Goal: Information Seeking & Learning: Find specific fact

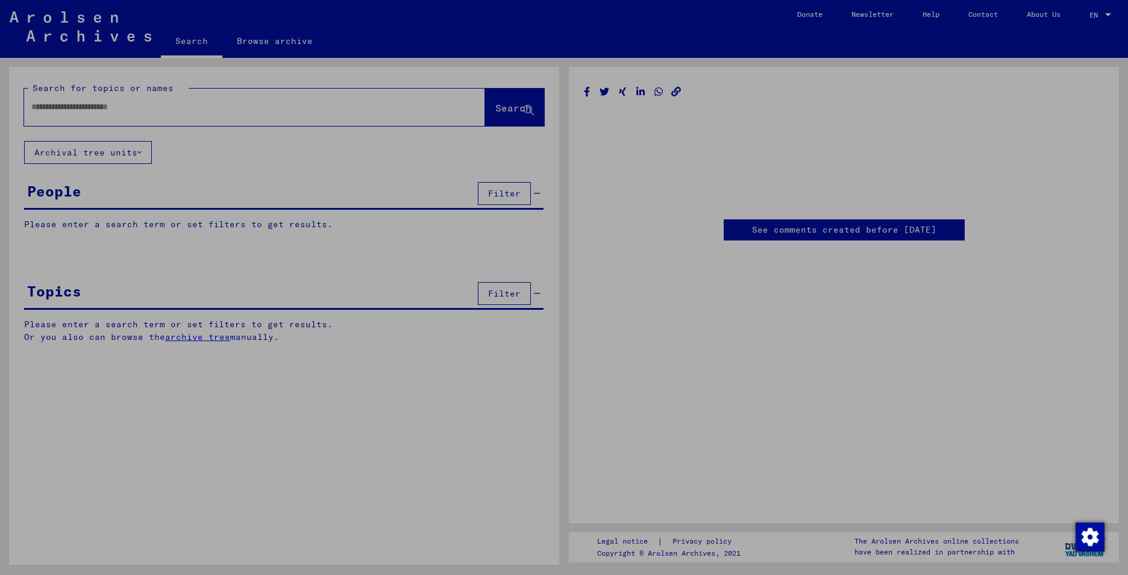
type input "********"
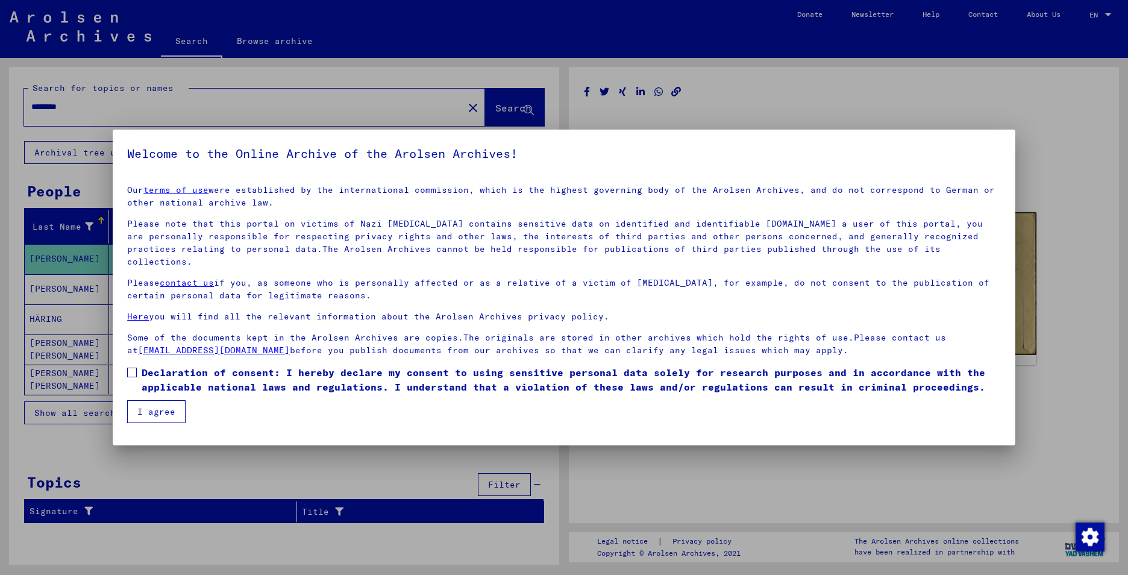
click at [165, 402] on button "I agree" at bounding box center [156, 411] width 58 height 23
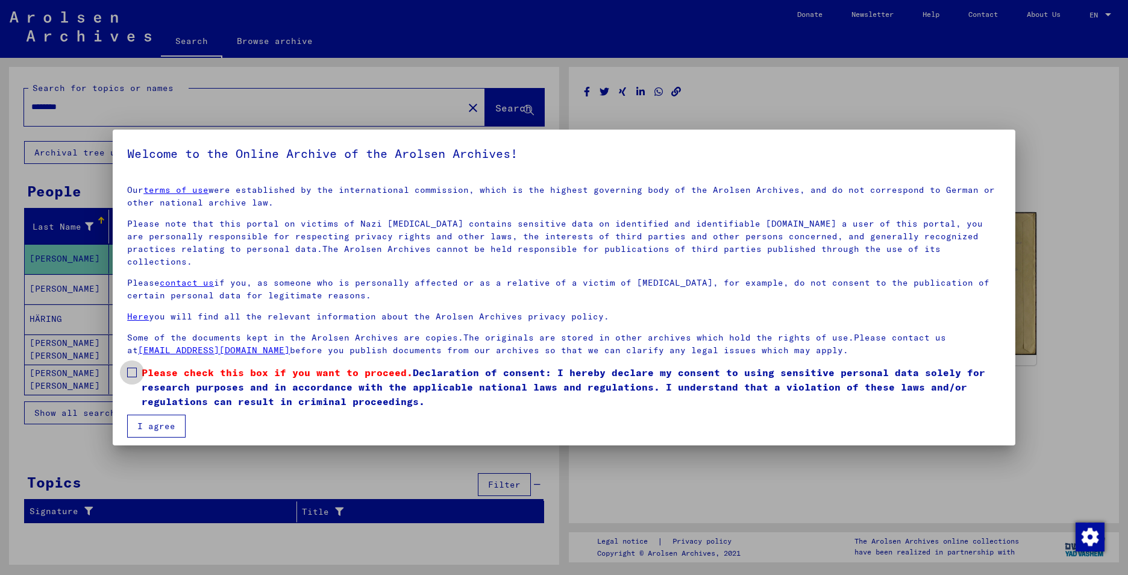
click at [138, 365] on label "Please check this box if you want to proceed. Declaration of consent: I hereby …" at bounding box center [564, 386] width 874 height 43
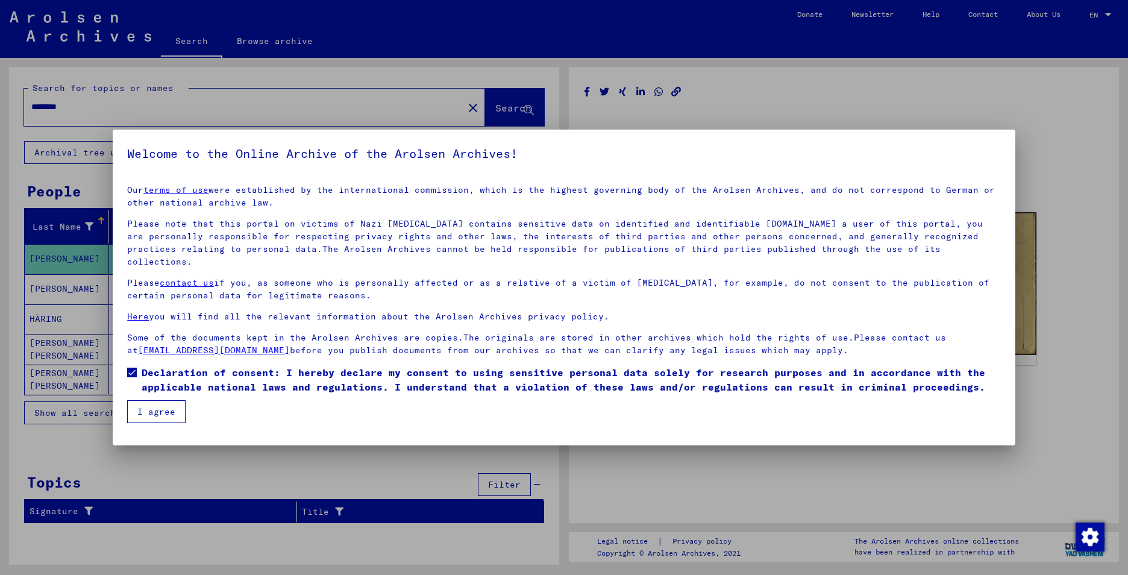
click at [165, 400] on button "I agree" at bounding box center [156, 411] width 58 height 23
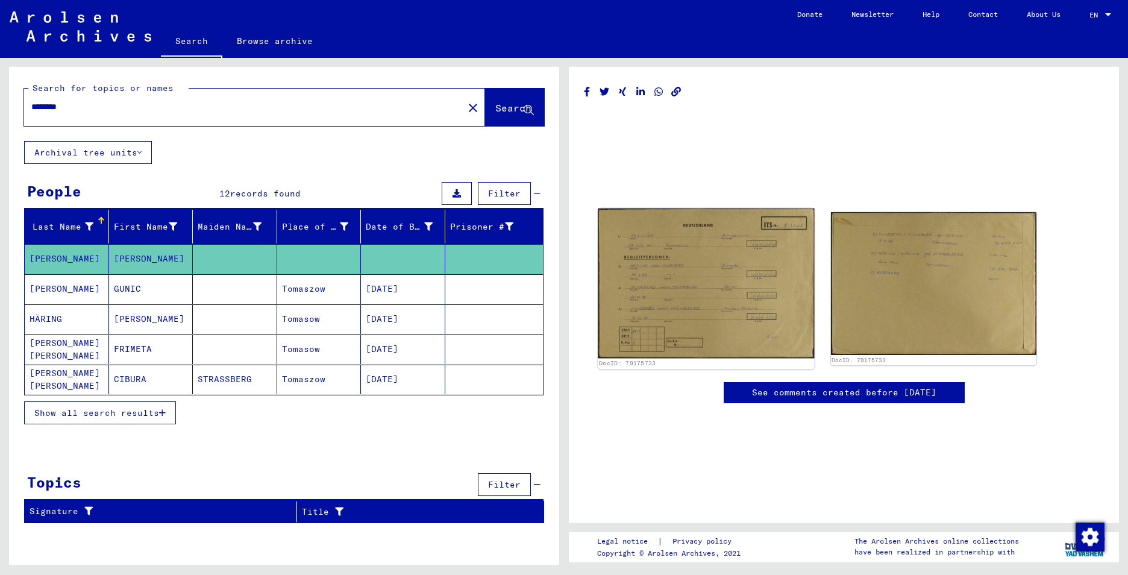
click at [737, 331] on img at bounding box center [706, 283] width 216 height 150
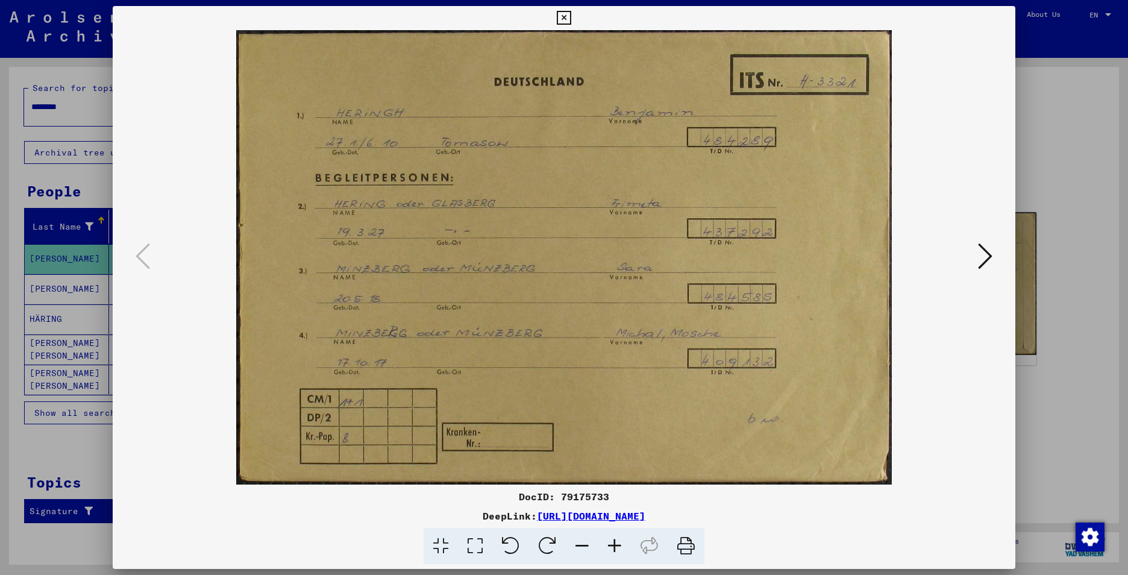
click at [567, 16] on icon at bounding box center [564, 18] width 14 height 14
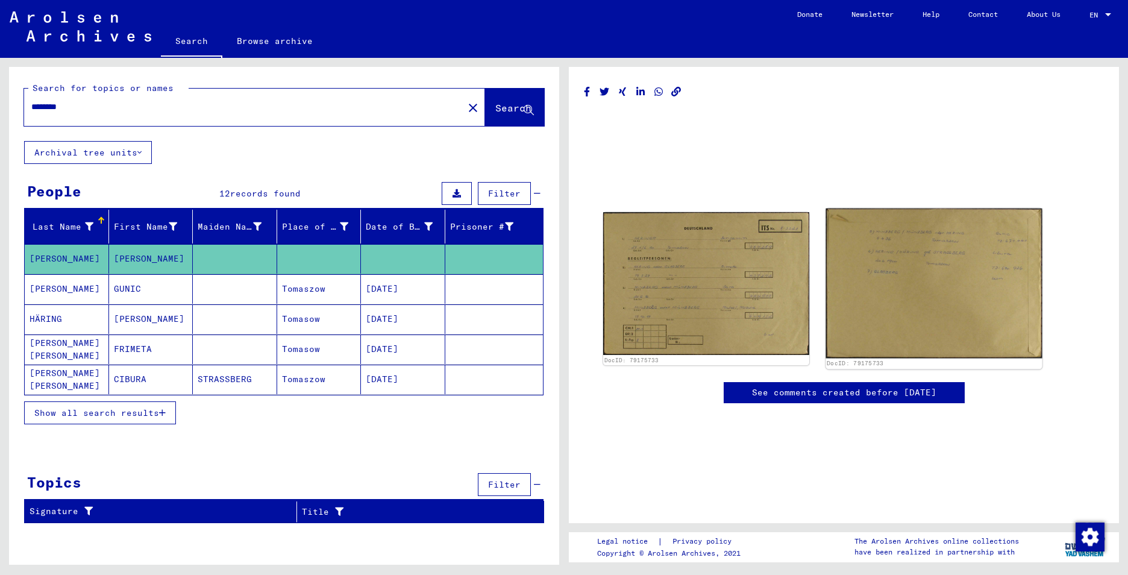
click at [948, 275] on img at bounding box center [933, 283] width 216 height 150
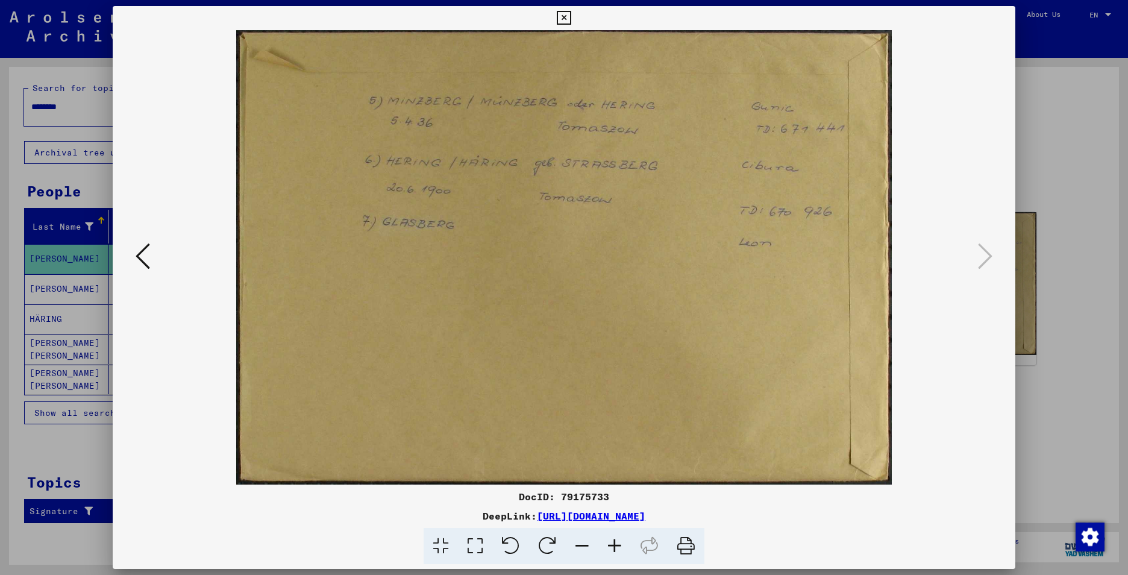
click at [569, 15] on icon at bounding box center [564, 18] width 14 height 14
